Goal: Find specific page/section: Find specific page/section

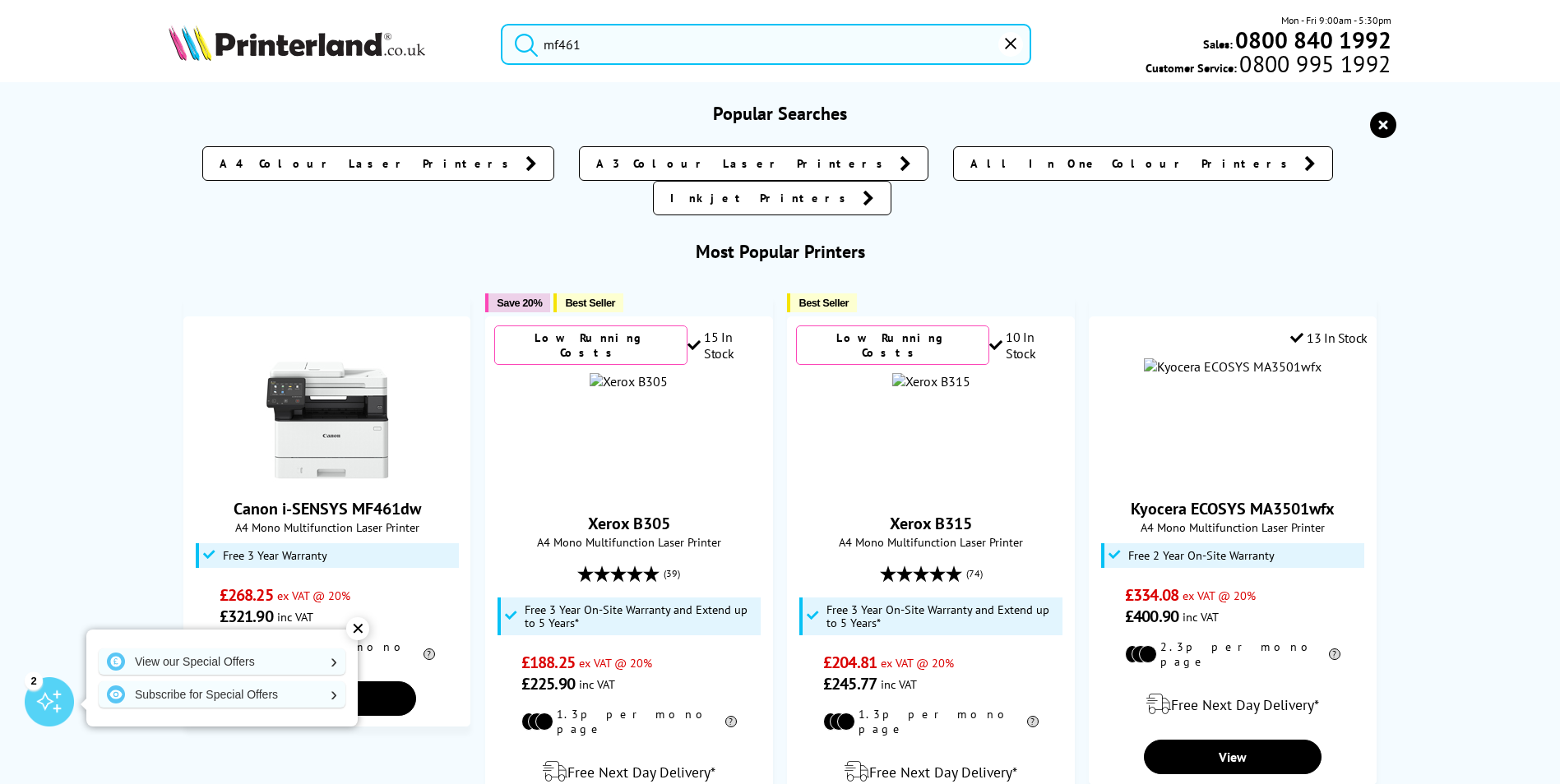
click at [606, 37] on input "mf461" at bounding box center [766, 45] width 530 height 41
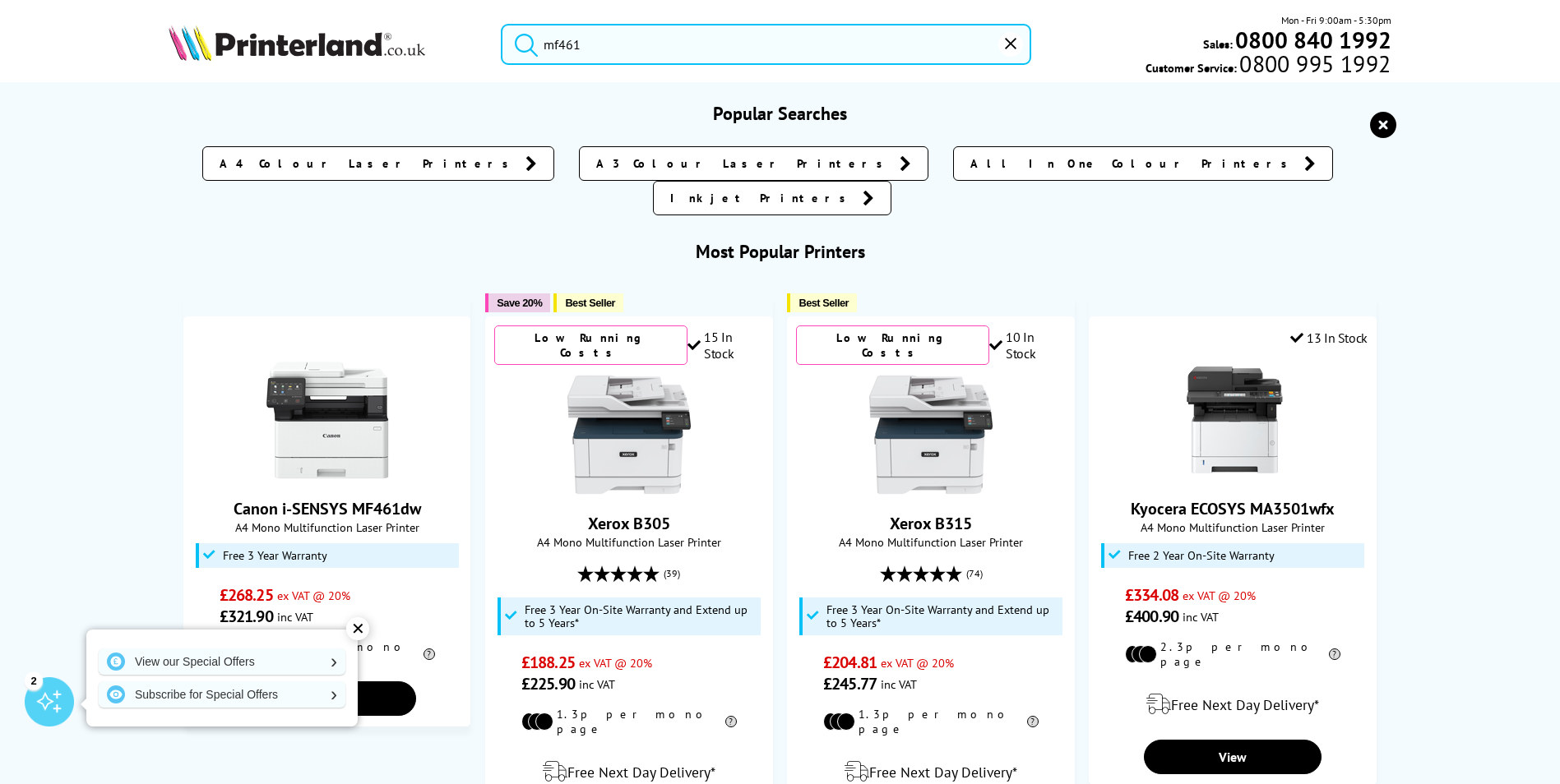
click at [626, 25] on input "mf461" at bounding box center [766, 45] width 530 height 41
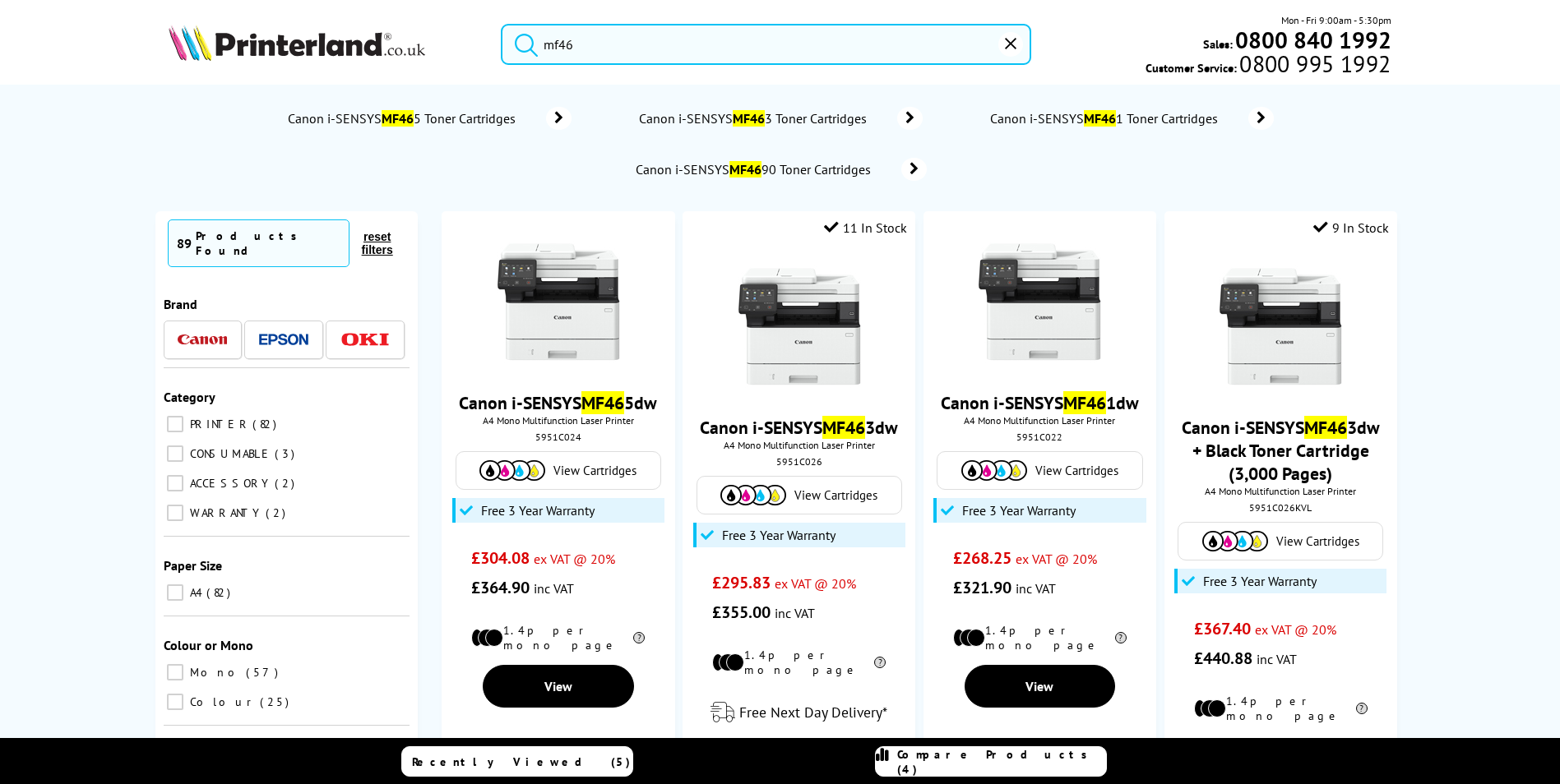
type input "mf461"
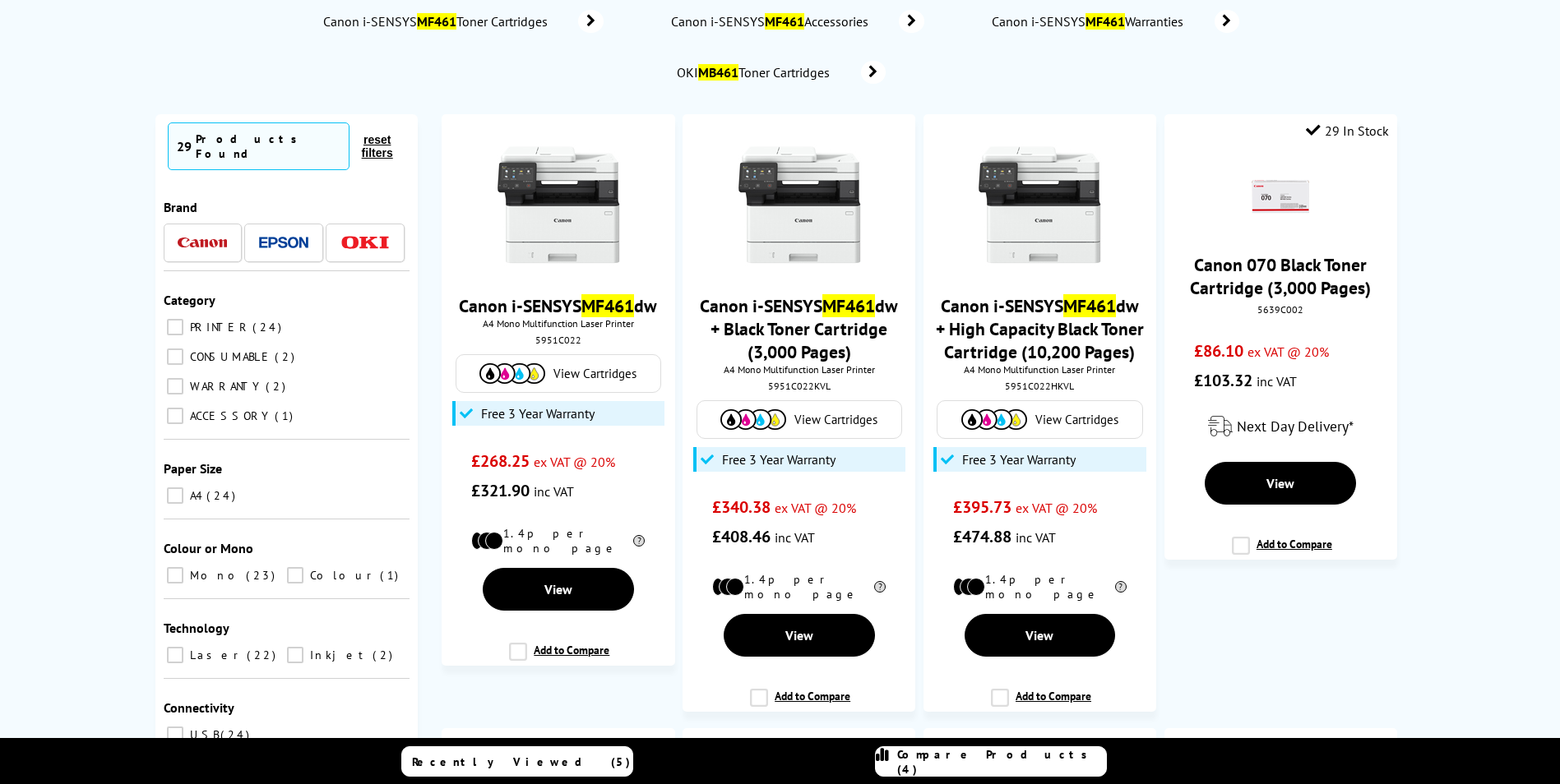
scroll to position [103, 0]
